Goal: Task Accomplishment & Management: Manage account settings

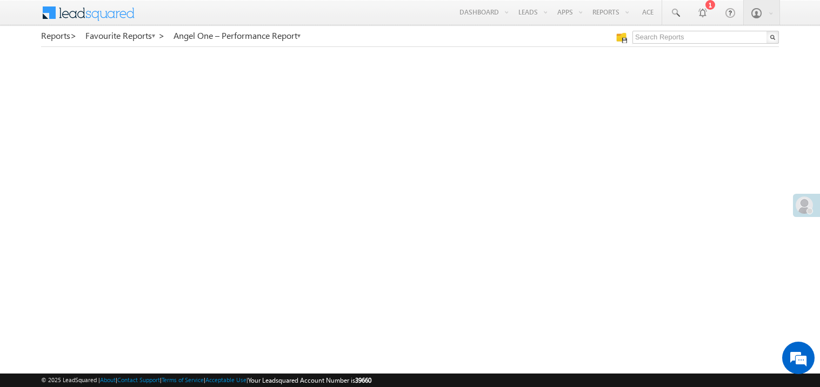
click at [807, 210] on div at bounding box center [809, 211] width 6 height 6
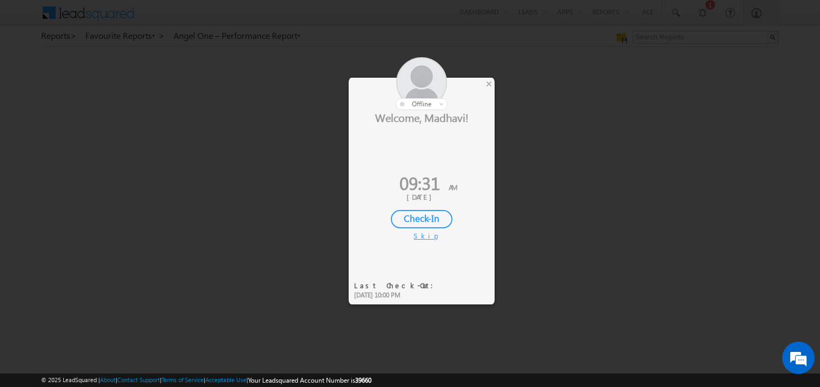
click at [427, 215] on div "Check-In" at bounding box center [422, 219] width 62 height 18
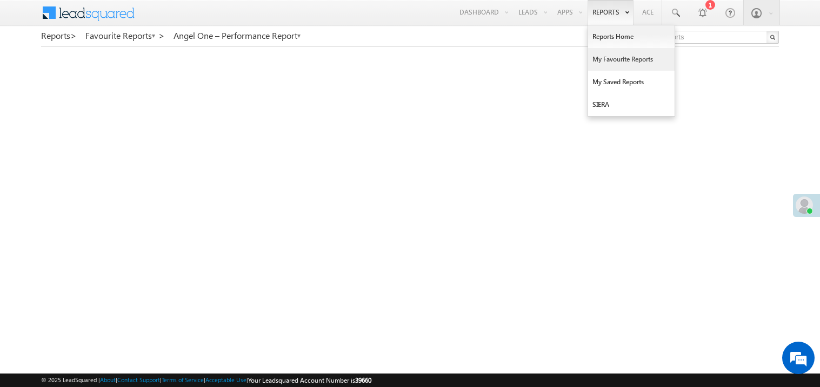
click at [605, 56] on link "My Favourite Reports" at bounding box center [631, 59] width 86 height 23
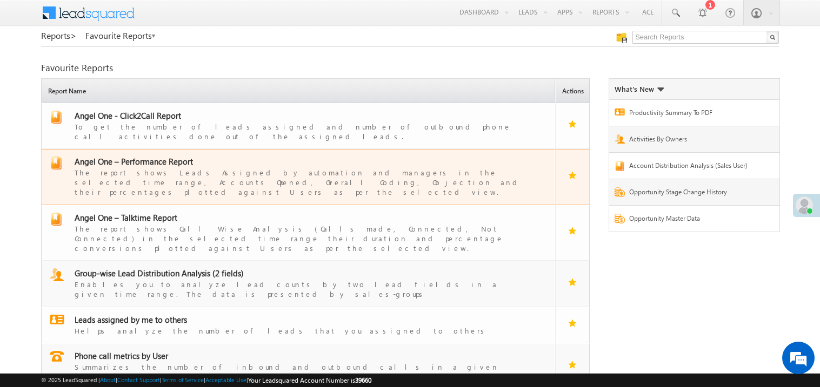
click at [154, 156] on span "Angel One – Performance Report" at bounding box center [134, 161] width 118 height 11
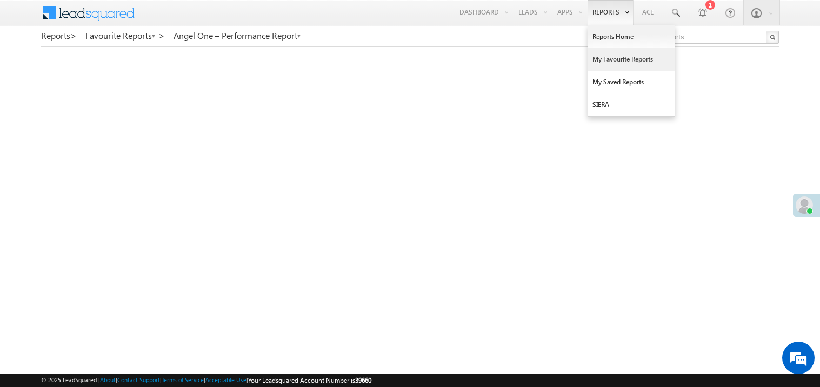
click at [600, 54] on link "My Favourite Reports" at bounding box center [631, 59] width 86 height 23
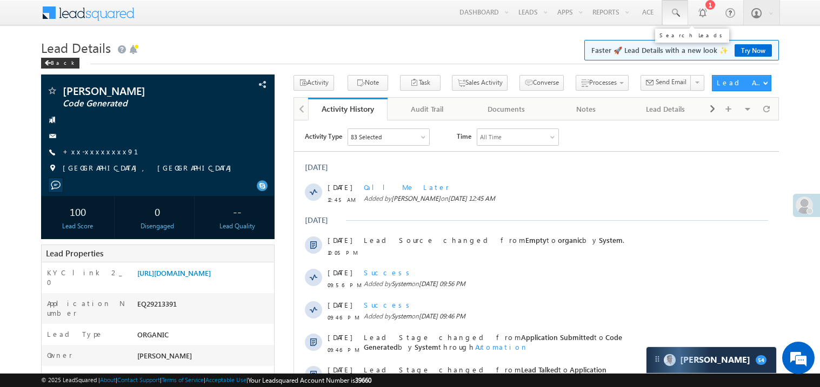
click at [675, 11] on span at bounding box center [674, 13] width 11 height 11
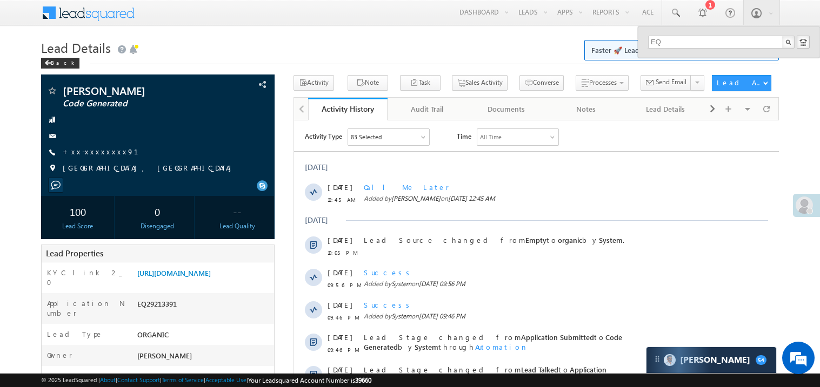
click at [708, 44] on input "EQ" at bounding box center [721, 42] width 146 height 13
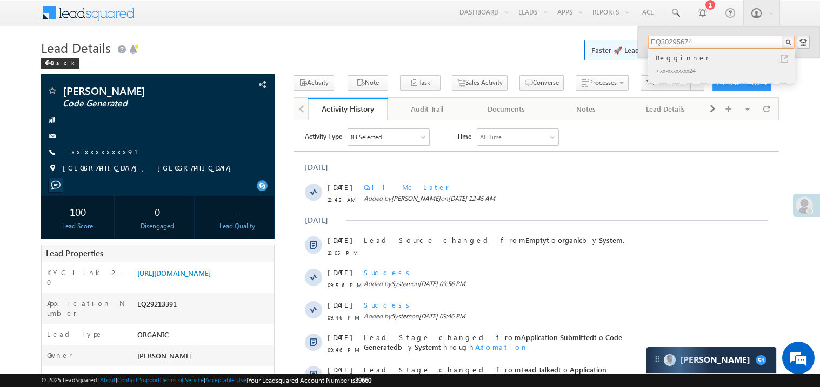
type input "EQ30295674"
click at [675, 61] on div "Begginner" at bounding box center [725, 58] width 145 height 12
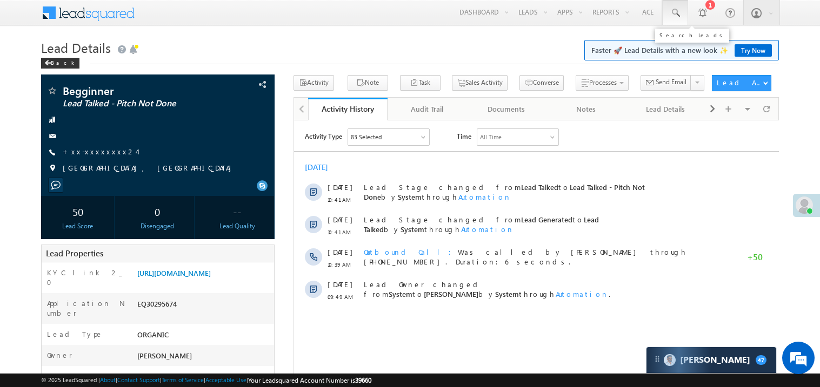
click at [674, 11] on span at bounding box center [674, 13] width 11 height 11
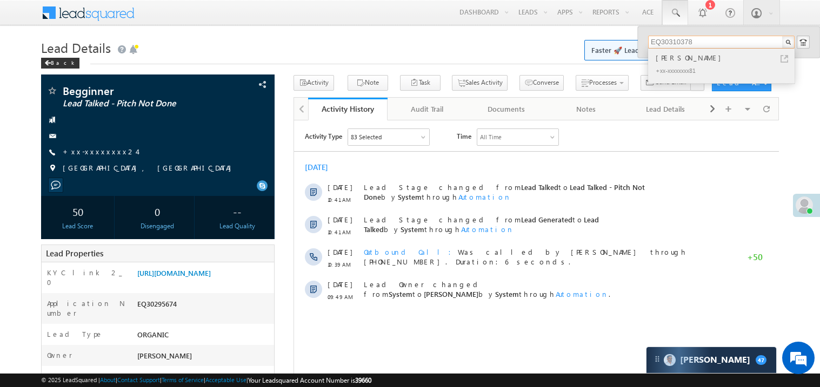
type input "EQ30310378"
click at [674, 58] on div "[PERSON_NAME]" at bounding box center [725, 58] width 145 height 12
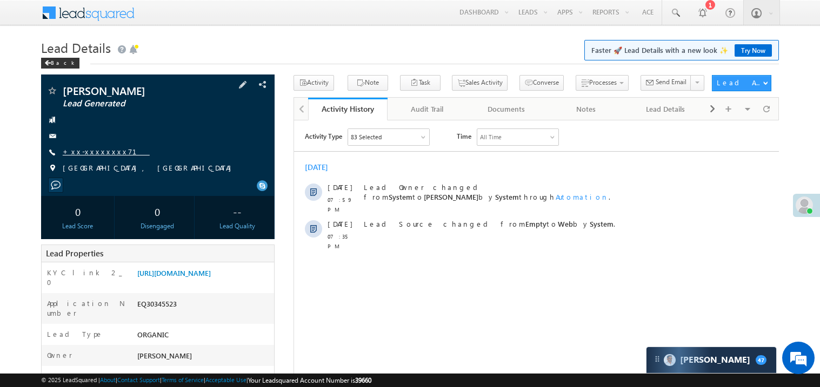
click at [94, 153] on link "+xx-xxxxxxxx71" at bounding box center [106, 151] width 87 height 9
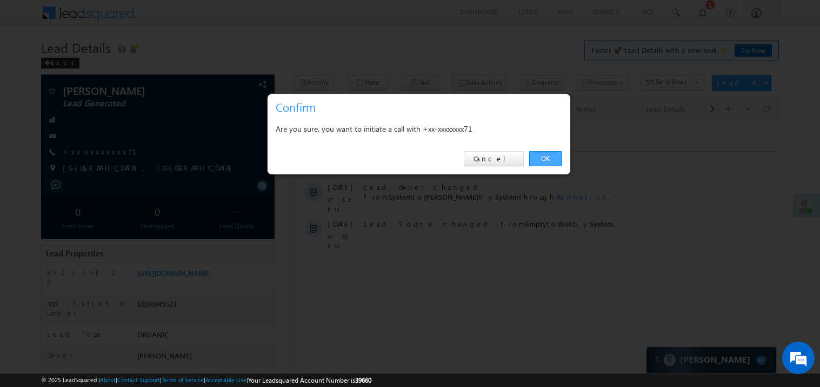
click at [541, 158] on link "OK" at bounding box center [545, 158] width 33 height 15
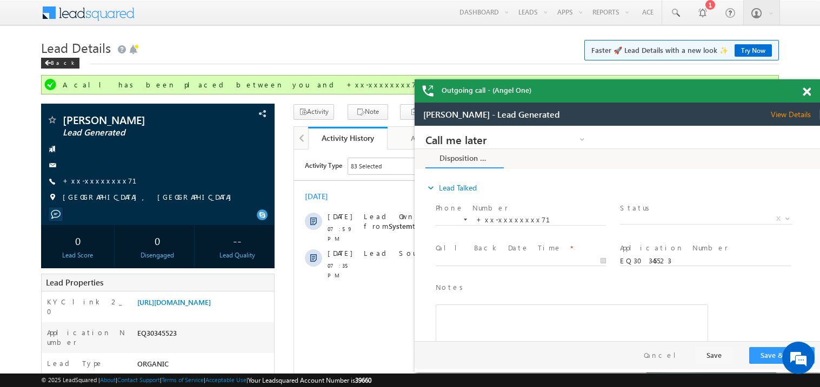
click at [808, 90] on span at bounding box center [806, 92] width 8 height 9
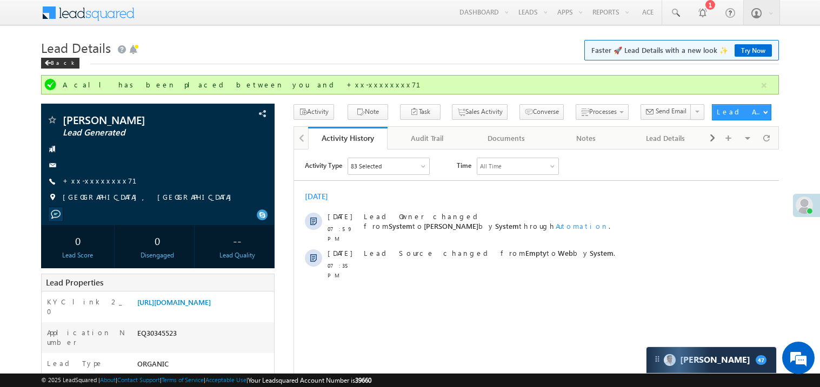
click at [369, 55] on h1 "Lead Details Faster 🚀 Lead Details with a new look ✨ Try Now" at bounding box center [410, 46] width 738 height 21
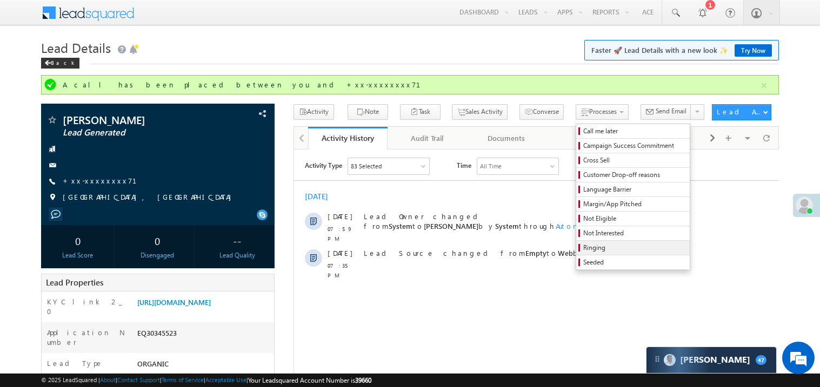
click at [592, 247] on span "Ringing" at bounding box center [634, 248] width 103 height 10
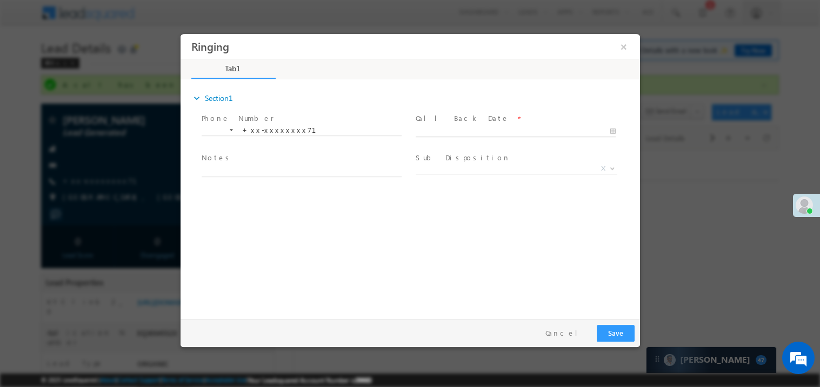
click at [431, 132] on body "Ringing ×" at bounding box center [409, 174] width 459 height 280
type input "10/11/25 9:42 AM"
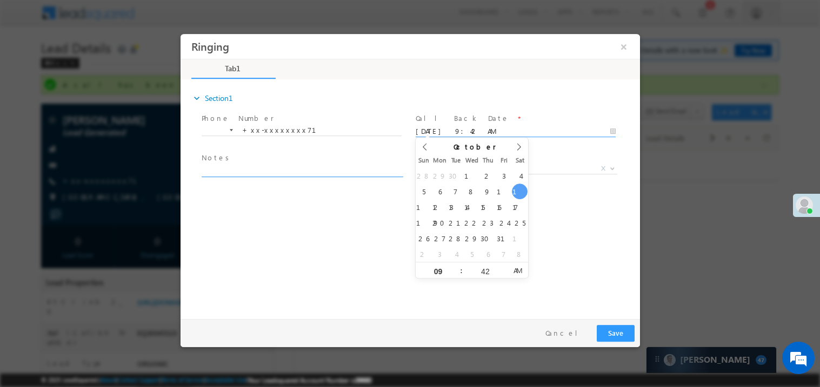
click at [269, 167] on textarea at bounding box center [301, 170] width 200 height 12
type textarea "ring"
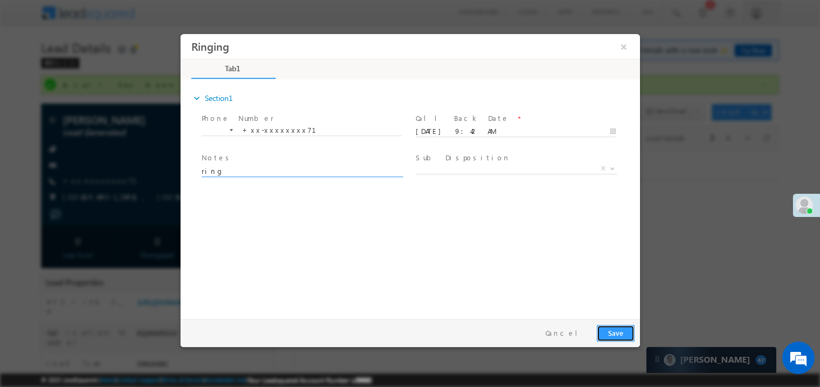
click at [618, 334] on button "Save" at bounding box center [615, 333] width 38 height 17
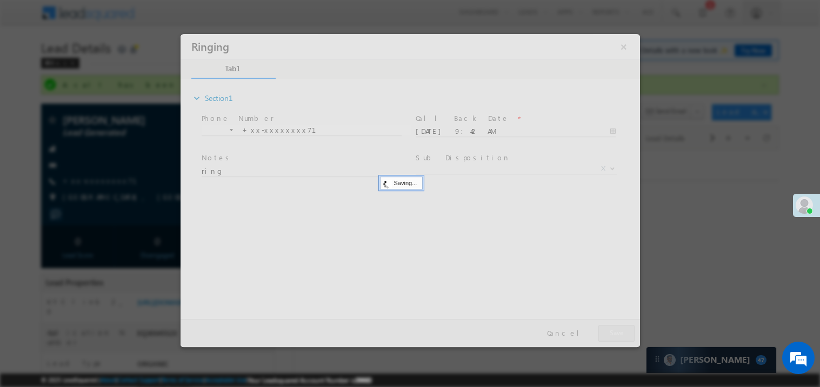
click at [618, 334] on div at bounding box center [409, 190] width 459 height 313
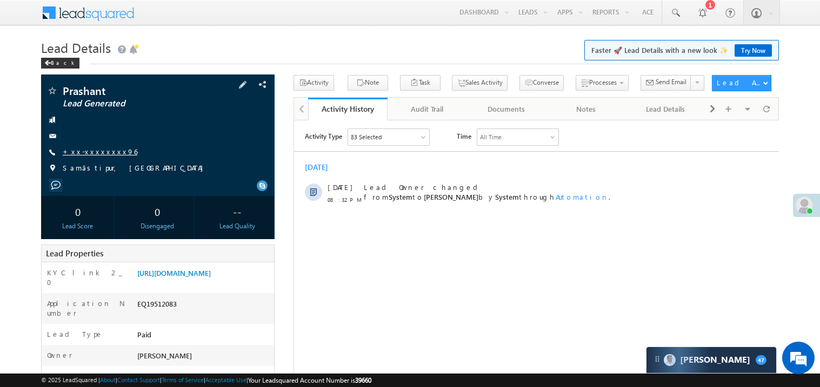
click at [96, 153] on link "+xx-xxxxxxxx96" at bounding box center [100, 151] width 75 height 9
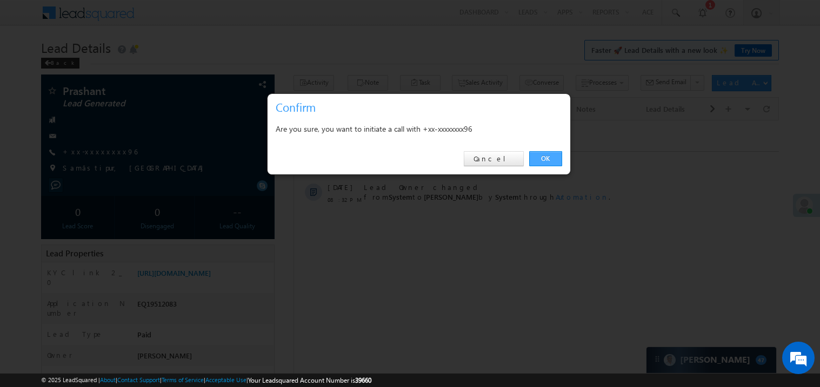
click at [547, 160] on link "OK" at bounding box center [545, 158] width 33 height 15
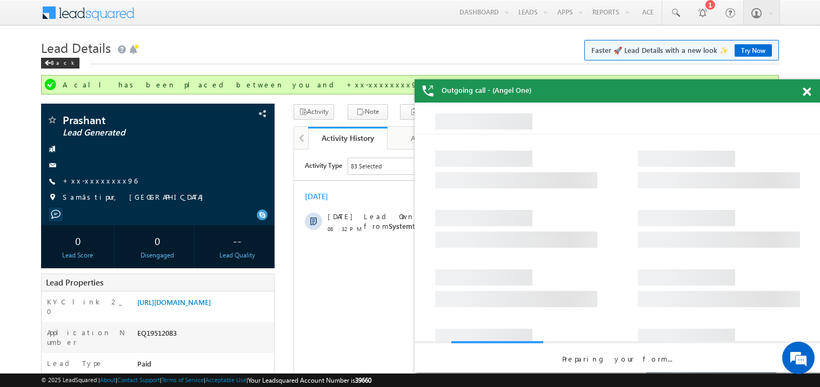
click at [808, 89] on span at bounding box center [806, 92] width 8 height 9
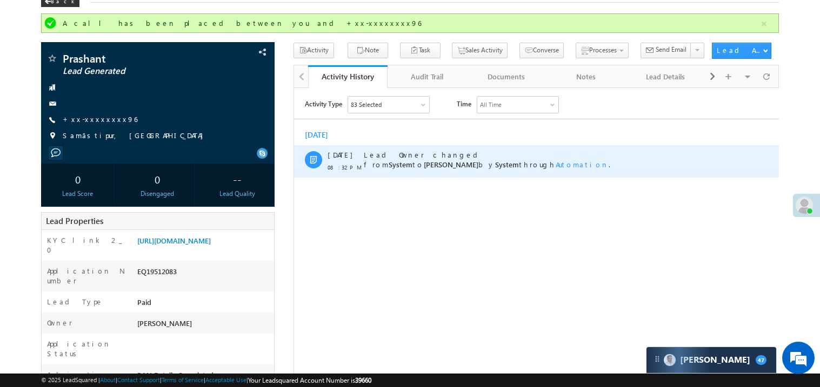
scroll to position [43, 0]
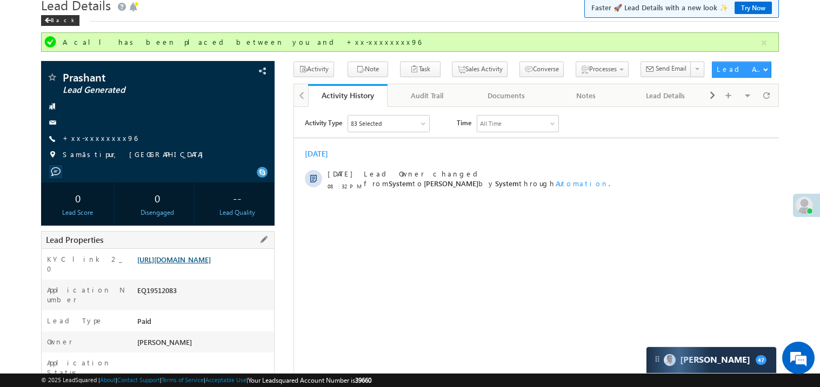
click at [187, 264] on link "https://angelbroking1-pk3em7sa.customui-test.leadsquared.com?leadId=bbdfa673-40…" at bounding box center [173, 259] width 73 height 9
click at [93, 140] on link "+xx-xxxxxxxx96" at bounding box center [100, 137] width 75 height 9
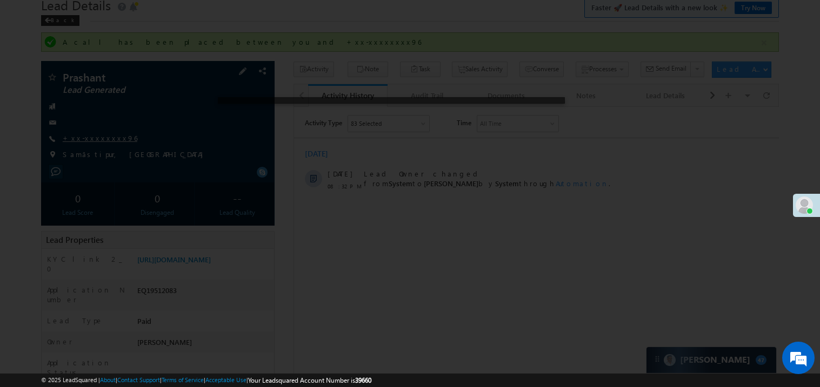
click at [93, 140] on div at bounding box center [410, 193] width 820 height 387
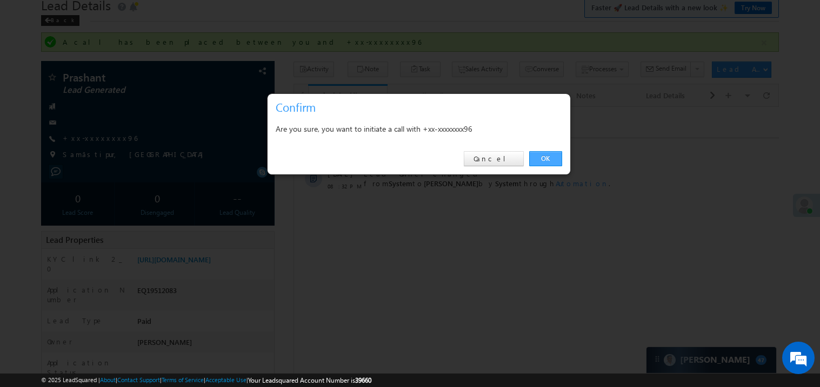
click at [548, 159] on link "OK" at bounding box center [545, 158] width 33 height 15
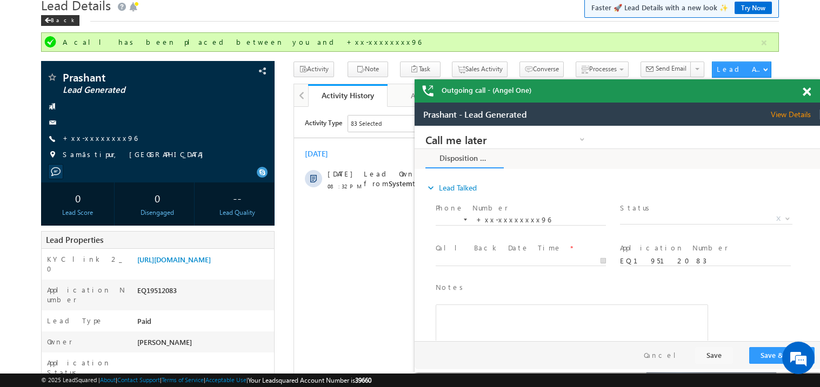
scroll to position [0, 0]
click at [808, 88] on span at bounding box center [806, 92] width 8 height 9
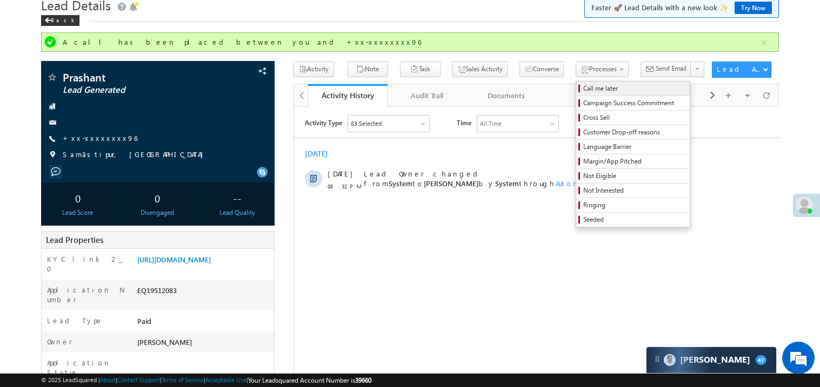
click at [583, 87] on span "Call me later" at bounding box center [634, 89] width 103 height 10
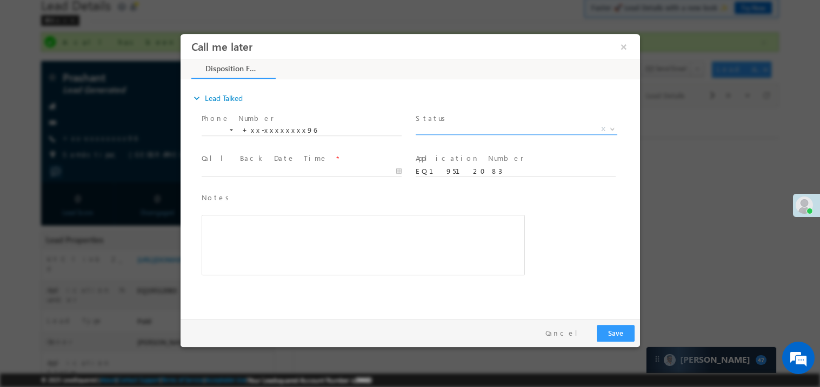
click at [450, 132] on span "X" at bounding box center [516, 129] width 202 height 11
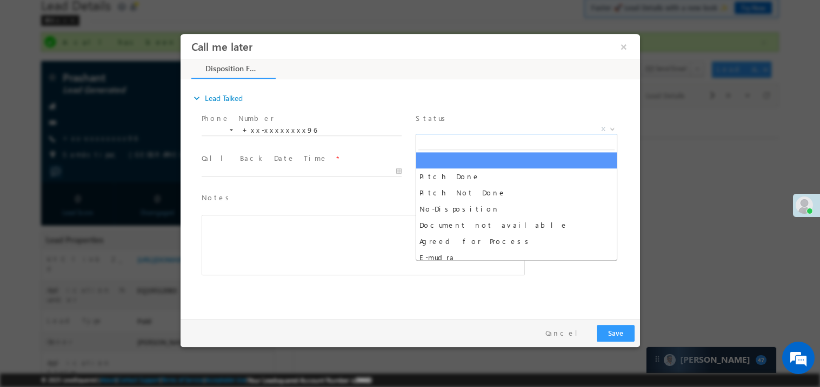
click at [453, 124] on span "X" at bounding box center [516, 129] width 202 height 11
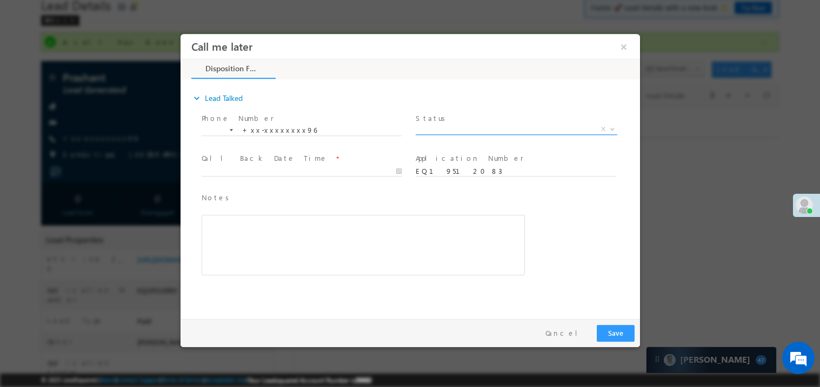
click at [453, 124] on span "X" at bounding box center [516, 129] width 202 height 11
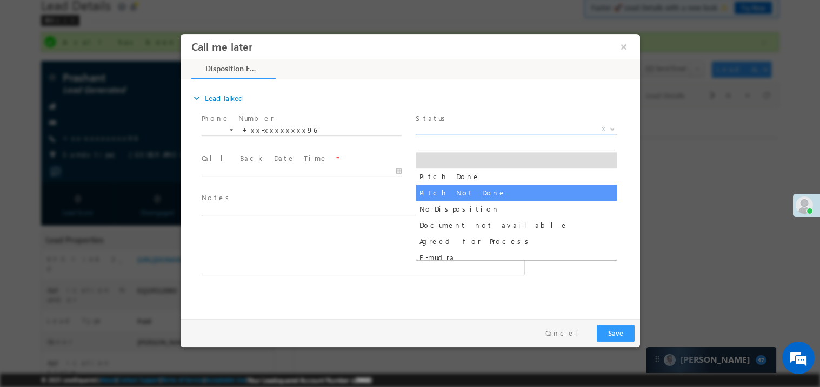
select select "Pitch Not Done"
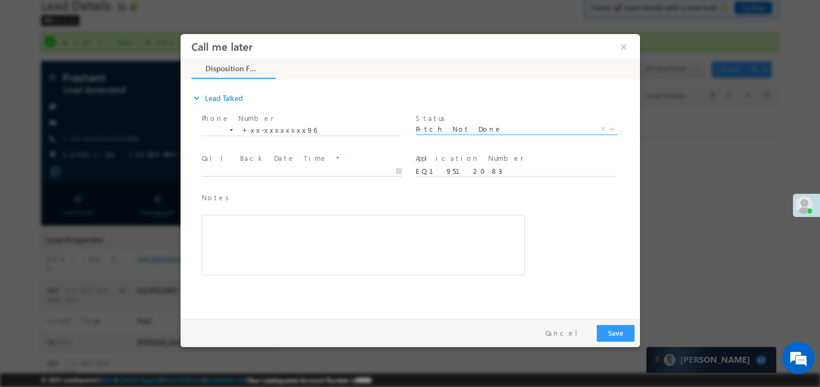
click at [285, 171] on body "Call me later ×" at bounding box center [409, 174] width 459 height 280
type input "10/11/25 9:46 AM"
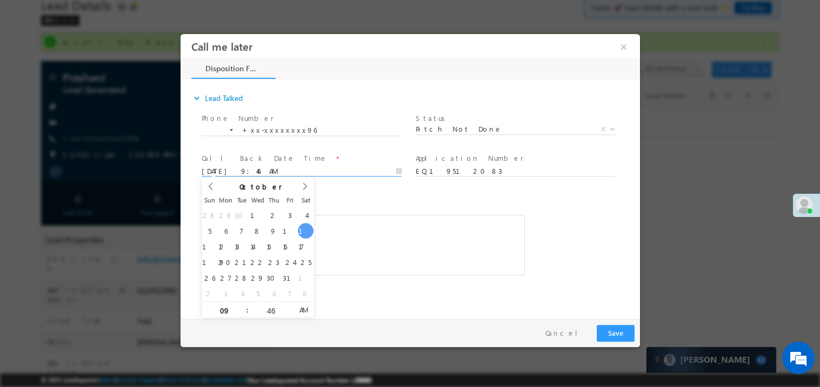
click at [444, 252] on div "Rich Text Editor, 40788eee-0fb2-11ec-a811-0adc8a9d82c2__tab1__section1__Notes__…" at bounding box center [362, 245] width 323 height 61
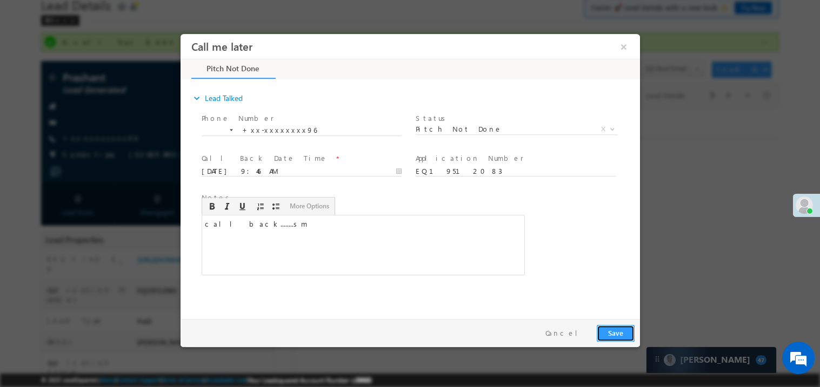
click at [618, 331] on button "Save" at bounding box center [615, 333] width 38 height 17
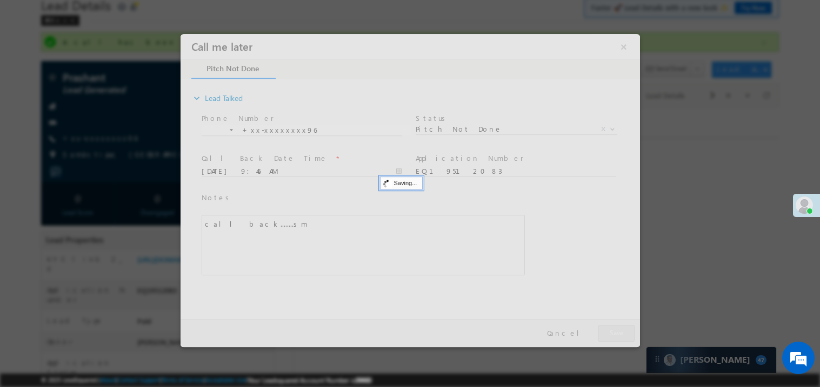
click at [618, 331] on div at bounding box center [409, 190] width 459 height 313
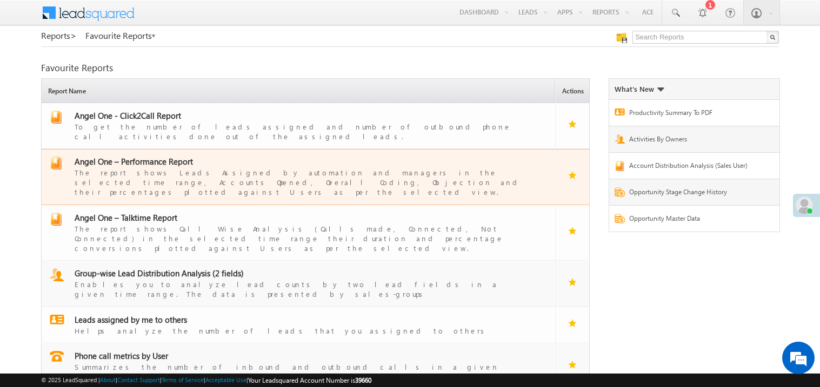
click at [148, 156] on span "Angel One – Performance Report" at bounding box center [134, 161] width 118 height 11
